Goal: Navigation & Orientation: Find specific page/section

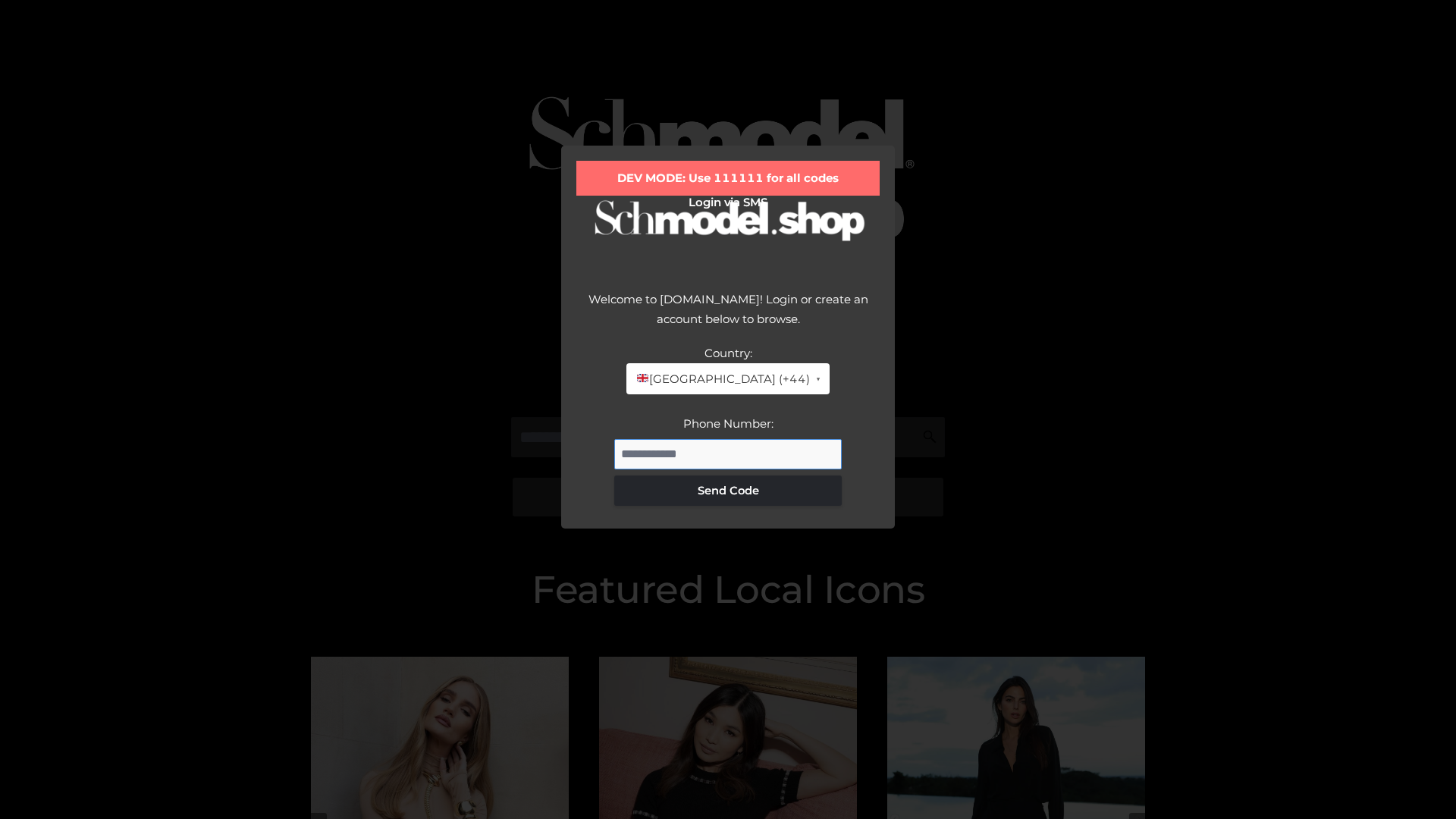
click at [728, 454] on input "Phone Number:" at bounding box center [728, 454] width 227 height 30
type input "**********"
click at [728, 490] on button "Send Code" at bounding box center [728, 491] width 227 height 30
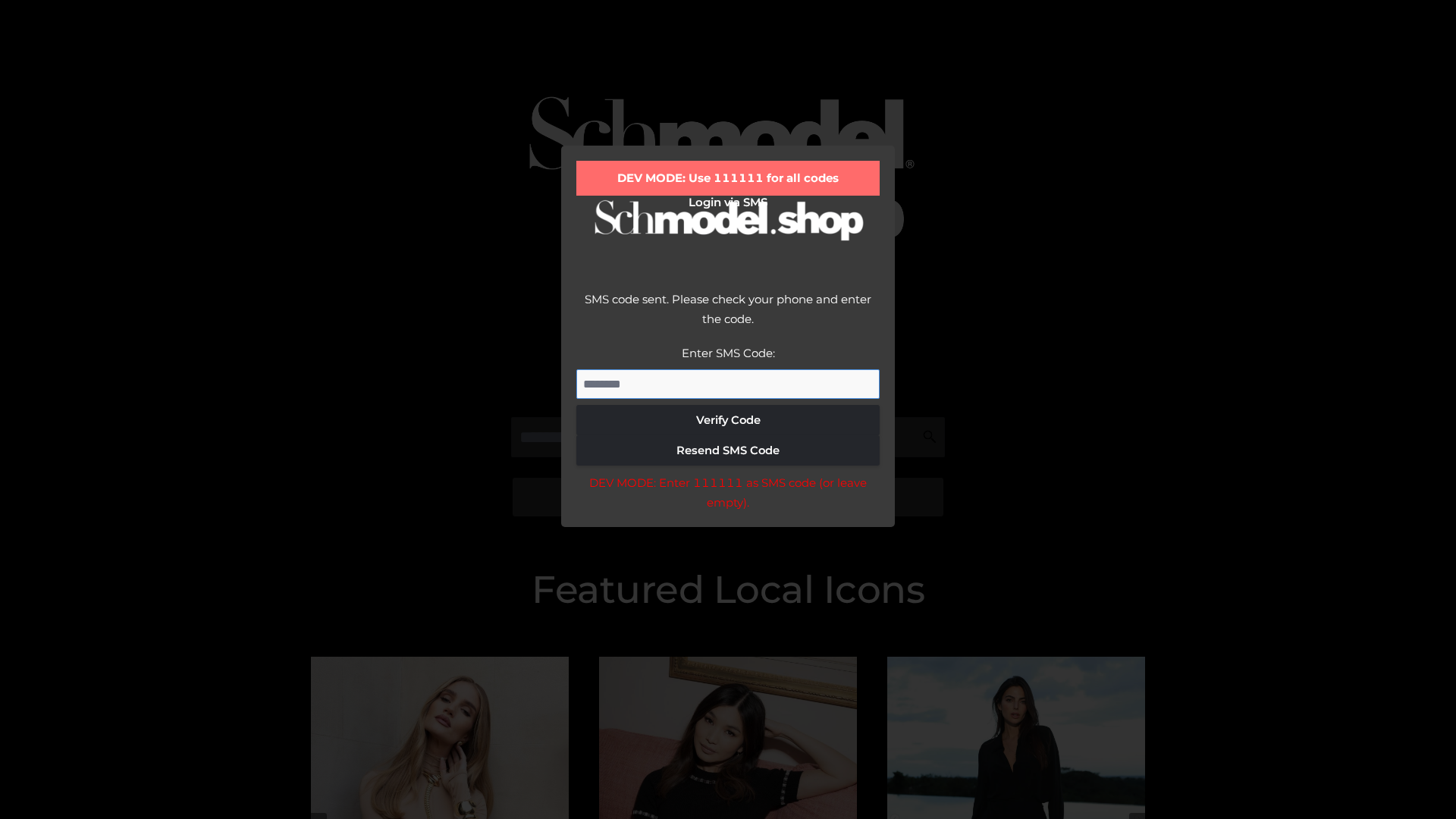
click at [728, 383] on input "Enter SMS Code:" at bounding box center [728, 384] width 303 height 30
type input "******"
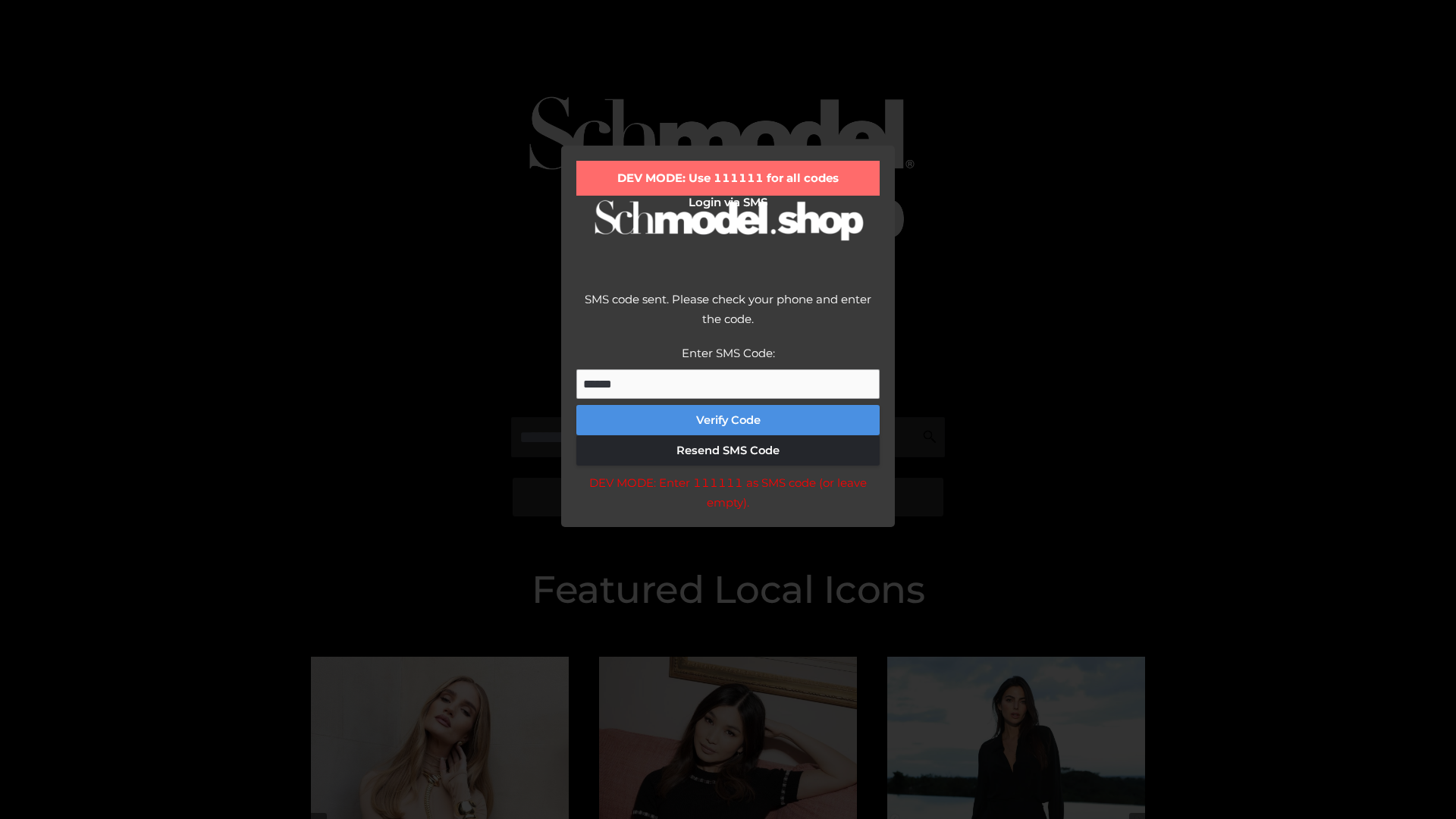
click at [728, 420] on button "Verify Code" at bounding box center [728, 420] width 303 height 30
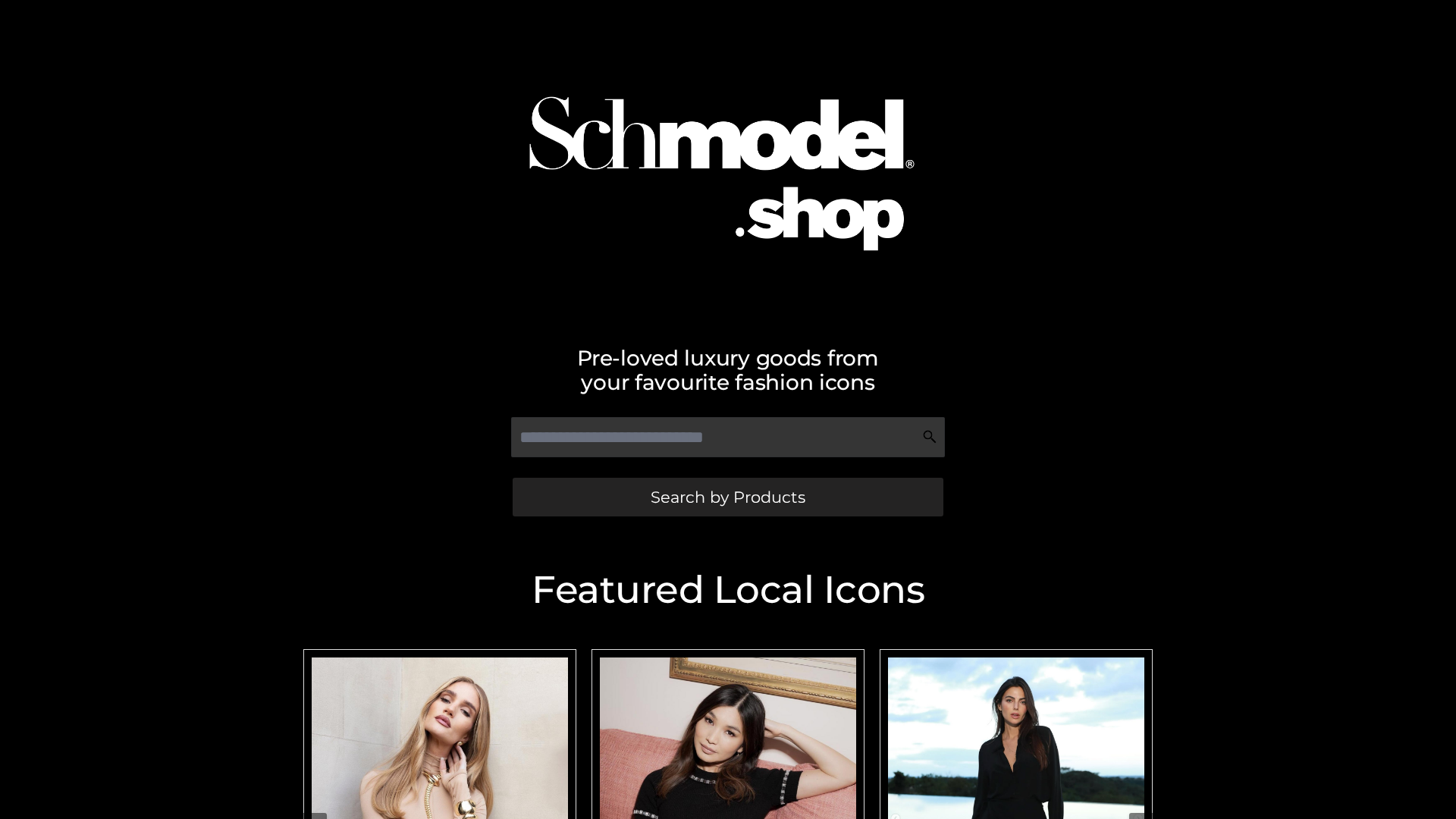
click at [728, 497] on span "Search by Products" at bounding box center [728, 497] width 155 height 16
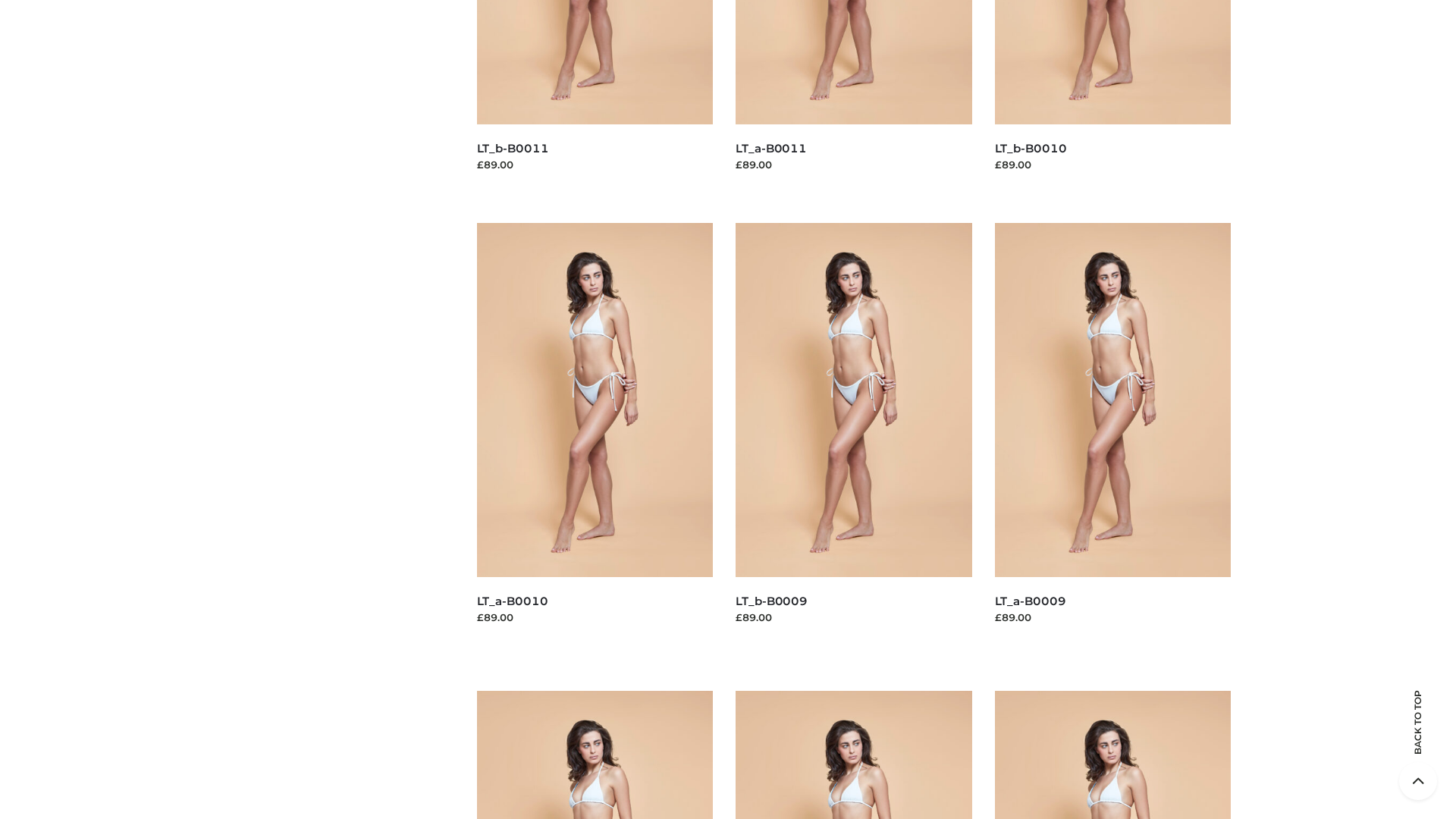
scroll to position [3998, 0]
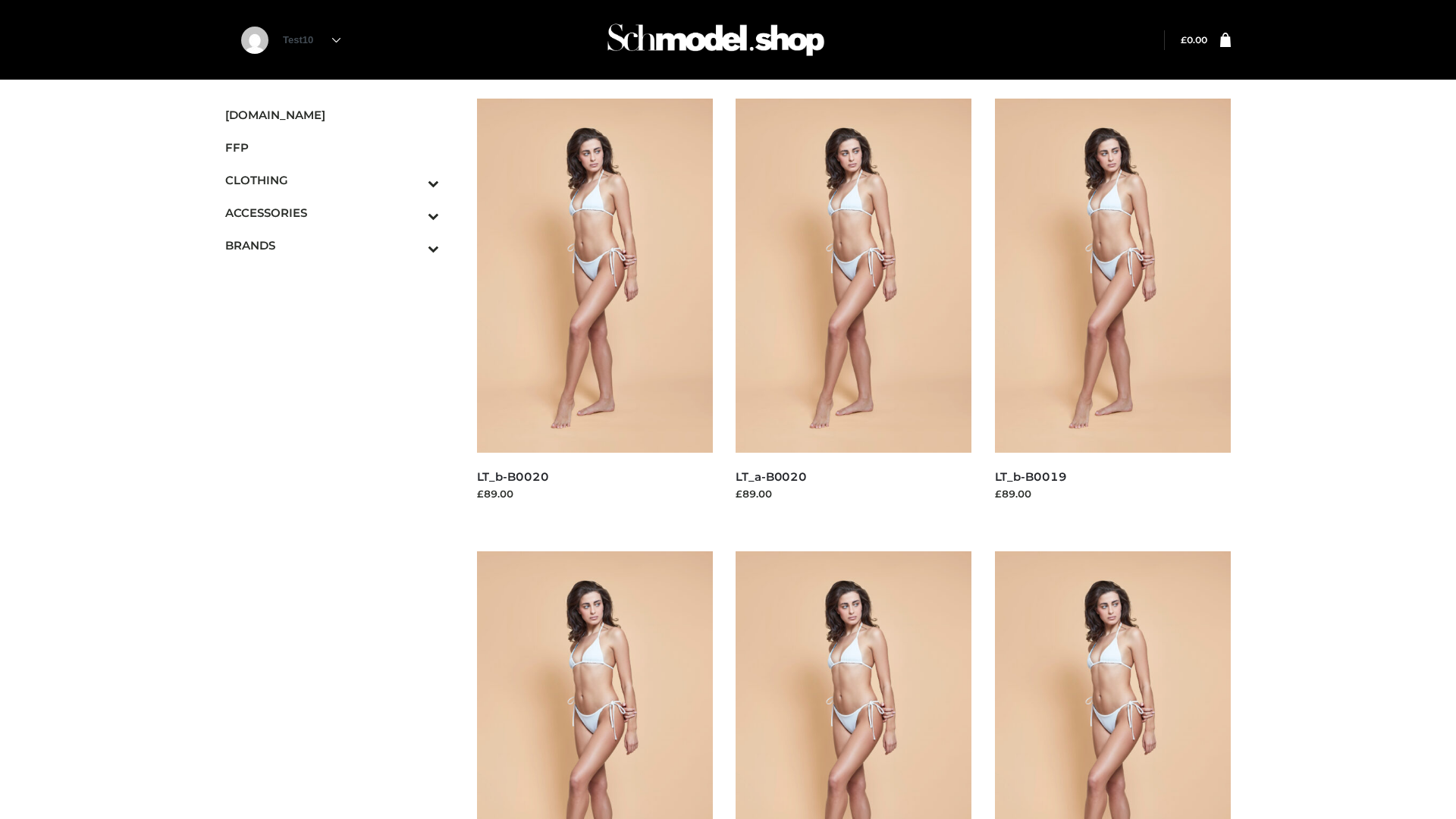
scroll to position [1235, 0]
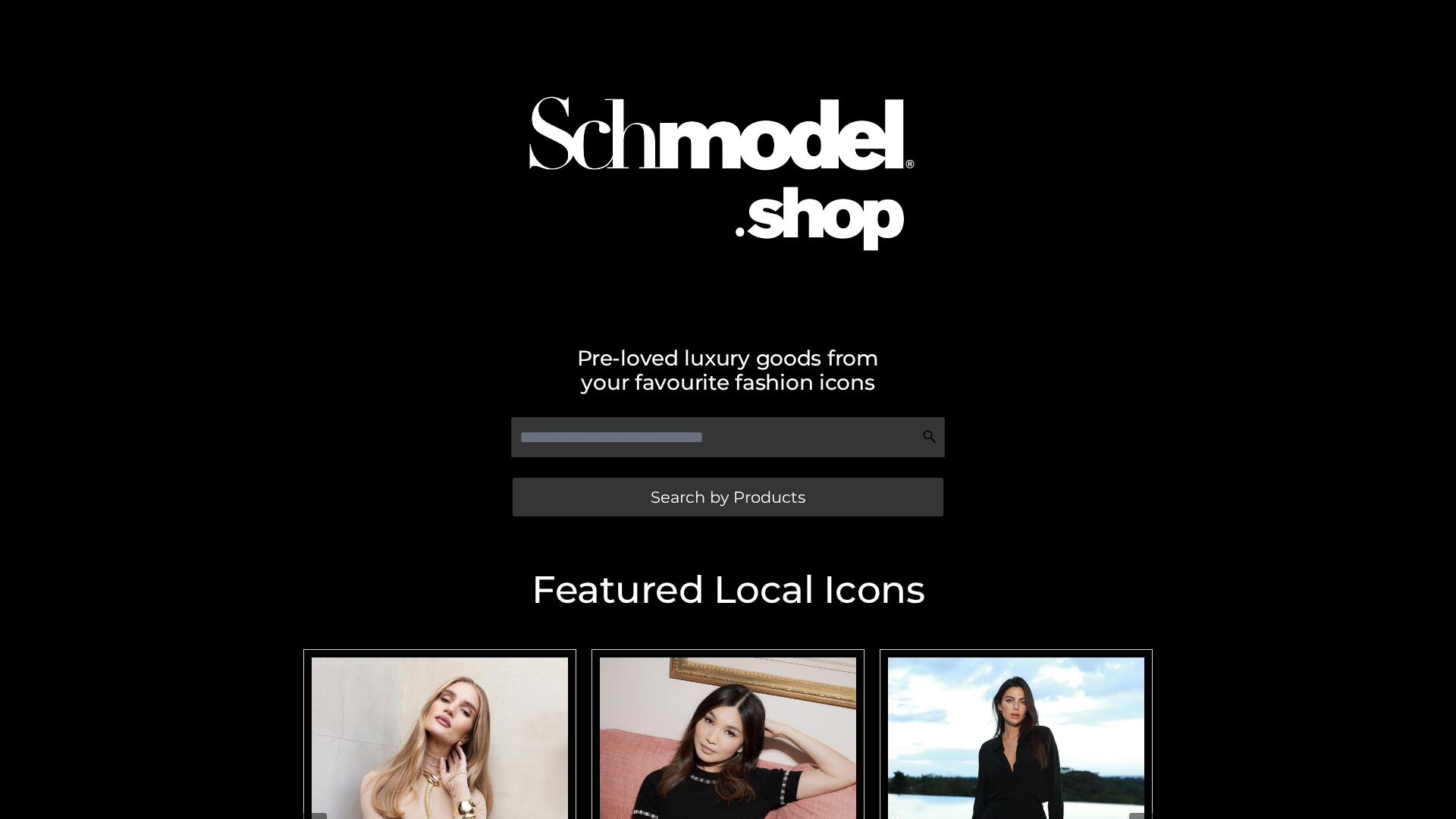
click at [728, 497] on span "Search by Products" at bounding box center [728, 497] width 155 height 16
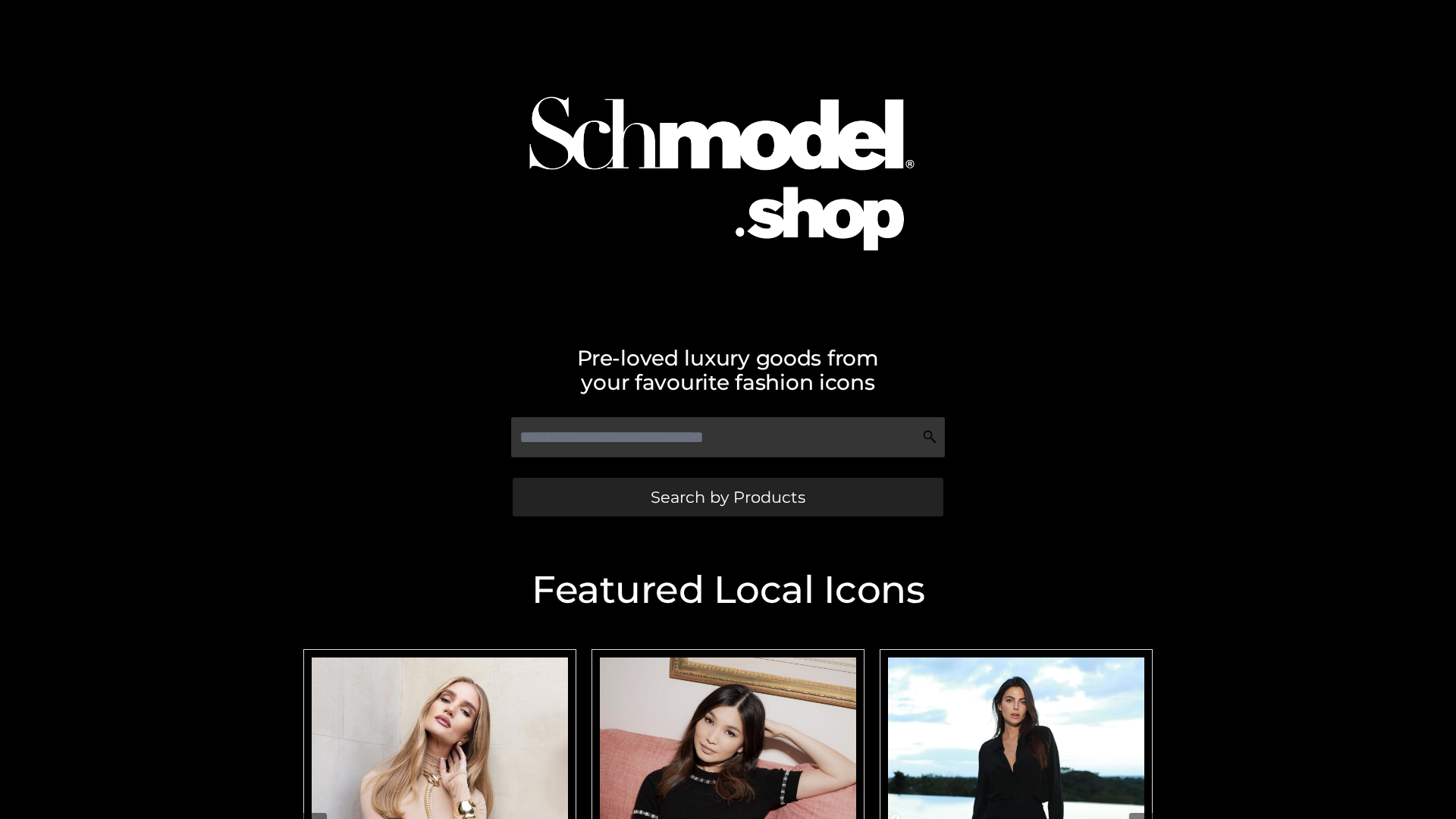
click at [728, 497] on span "Search by Products" at bounding box center [728, 497] width 155 height 16
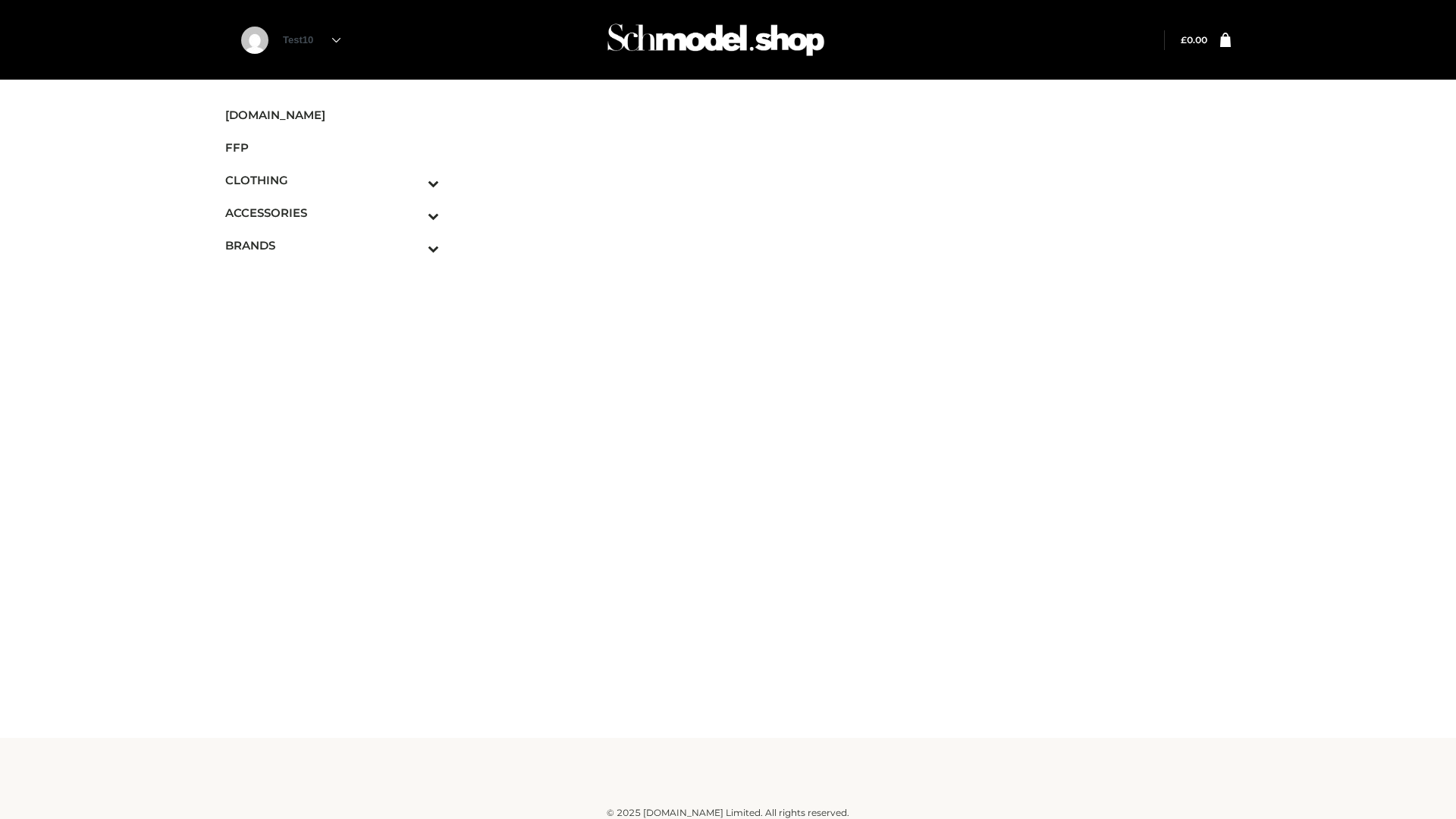
scroll to position [9, 0]
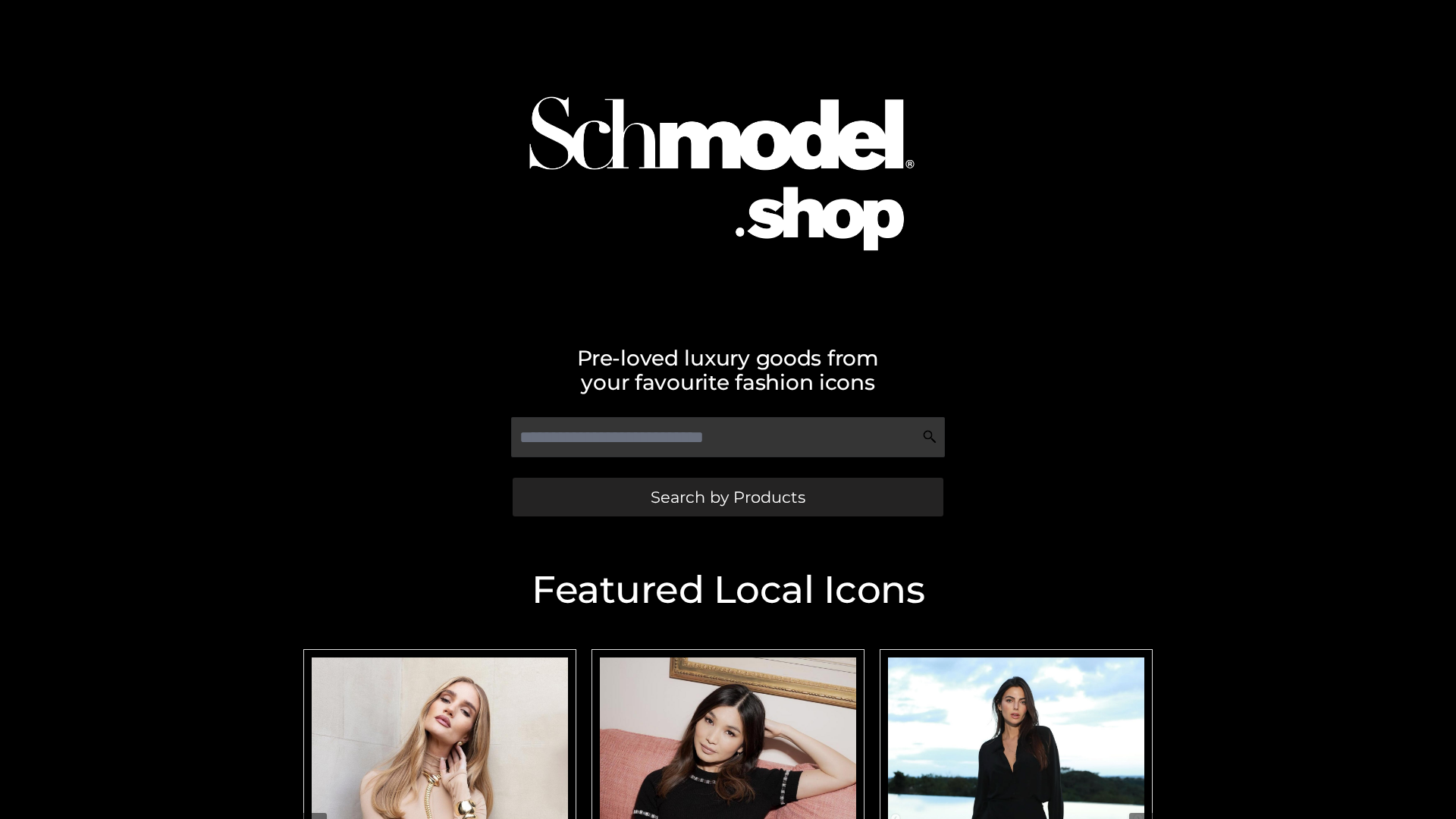
click at [728, 497] on span "Search by Products" at bounding box center [728, 497] width 155 height 16
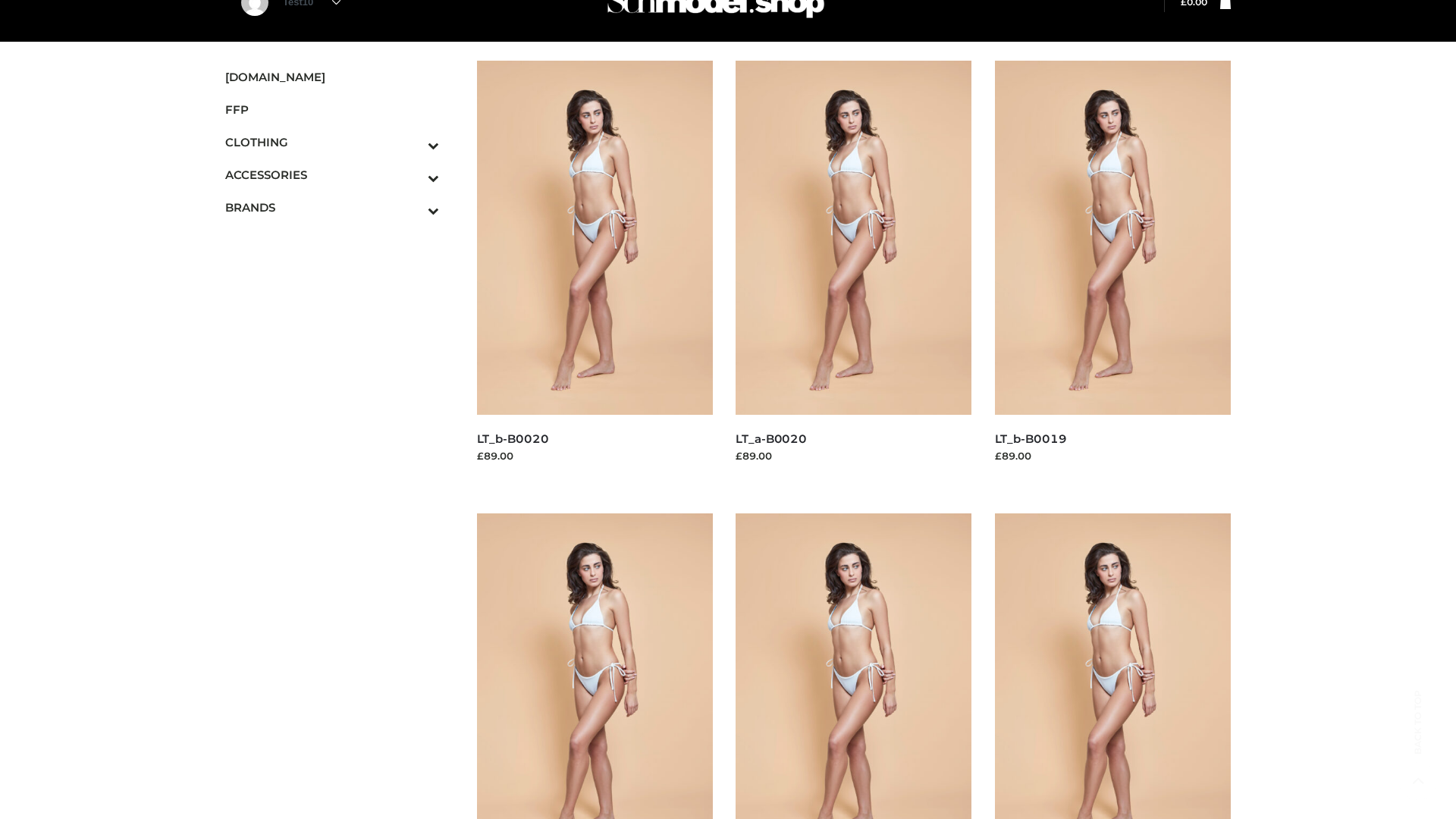
scroll to position [1235, 0]
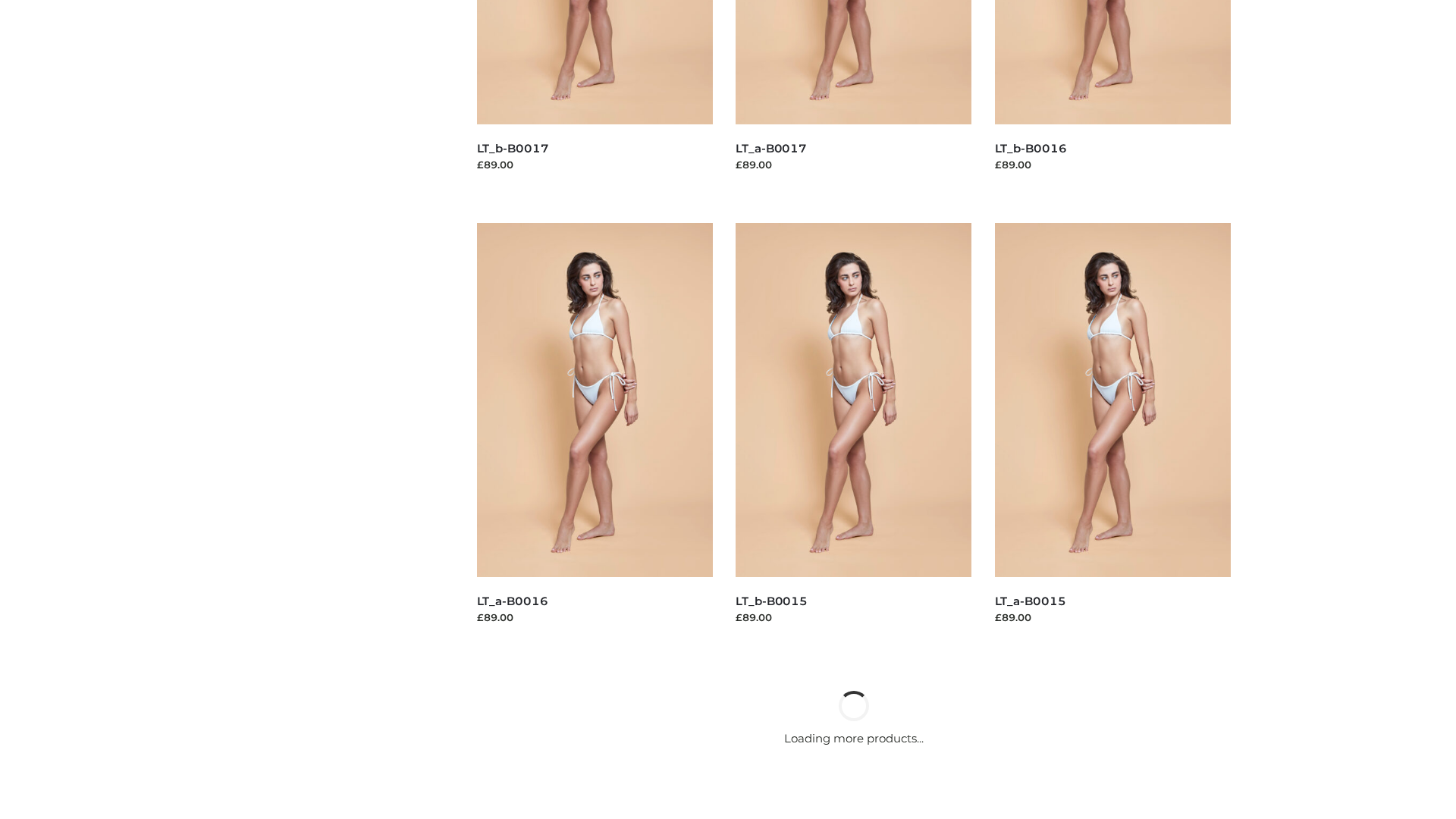
scroll to position [1235, 0]
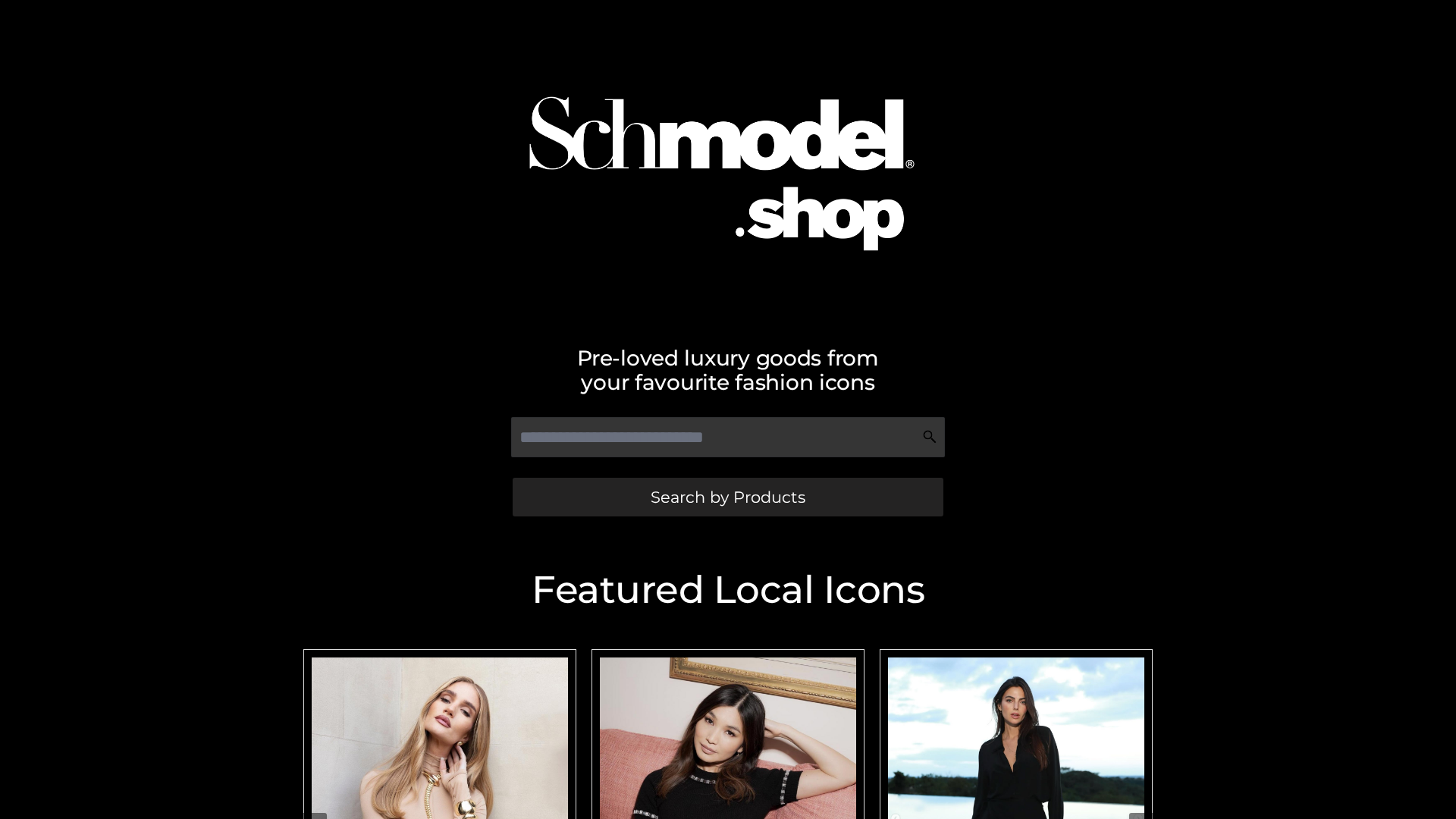
click at [728, 497] on span "Search by Products" at bounding box center [728, 497] width 155 height 16
